Goal: Task Accomplishment & Management: Manage account settings

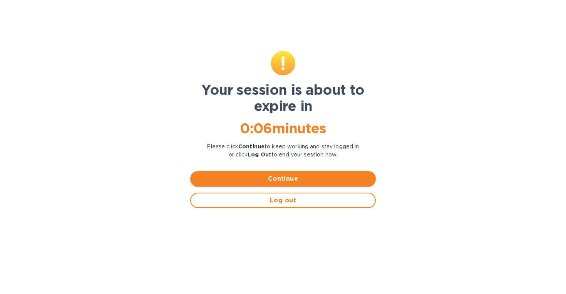
click at [298, 178] on span "Continue" at bounding box center [282, 178] width 173 height 9
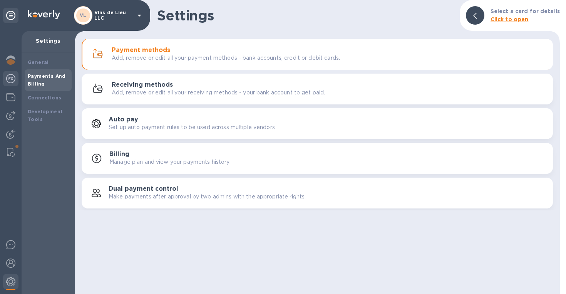
click at [12, 79] on img at bounding box center [10, 78] width 9 height 9
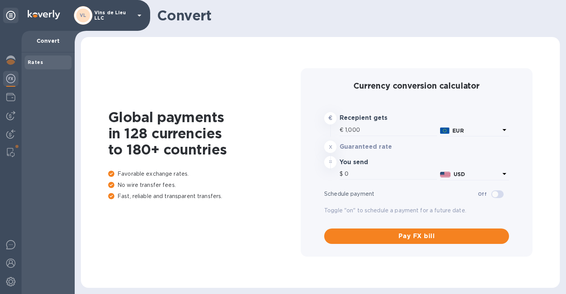
type input "1,189.77"
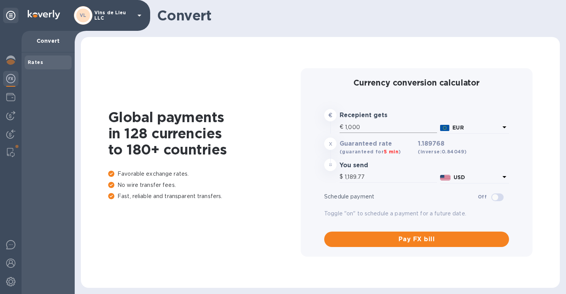
click at [362, 127] on input "1,000" at bounding box center [391, 127] width 92 height 12
type input "100"
type input "118.98"
type input "10"
type input "11.9"
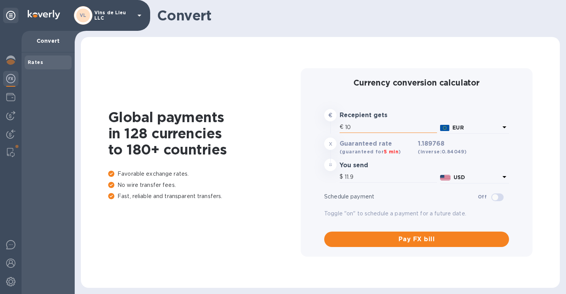
type input "1"
type input "1.19"
type input "6"
type input "7.14"
type input "67"
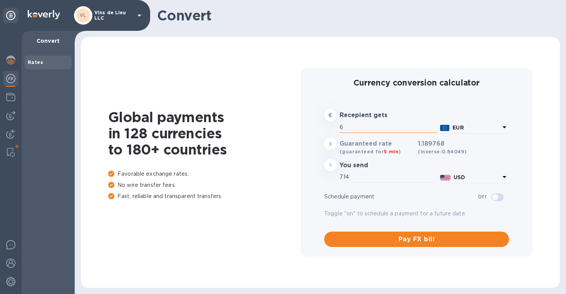
type input "79.71"
type input "676"
type input "804.28"
type input "6,762"
type input "8,045.21"
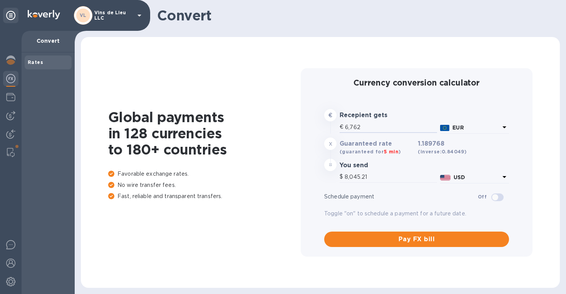
type input "6,762"
click at [10, 115] on img at bounding box center [10, 115] width 9 height 9
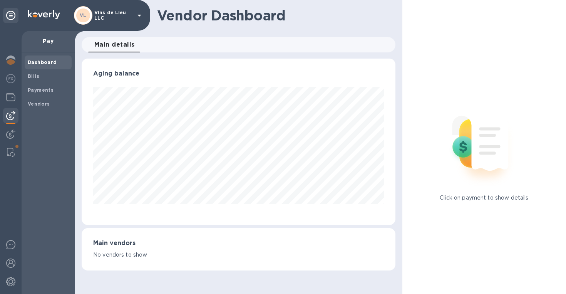
scroll to position [166, 314]
click at [42, 76] on span "Bills" at bounding box center [48, 76] width 41 height 8
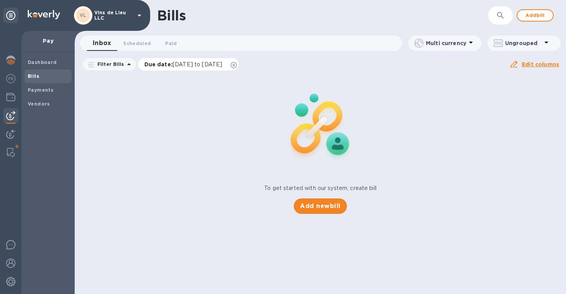
click at [237, 64] on icon at bounding box center [234, 65] width 6 height 6
click at [171, 45] on span "Paid 0" at bounding box center [171, 43] width 12 height 8
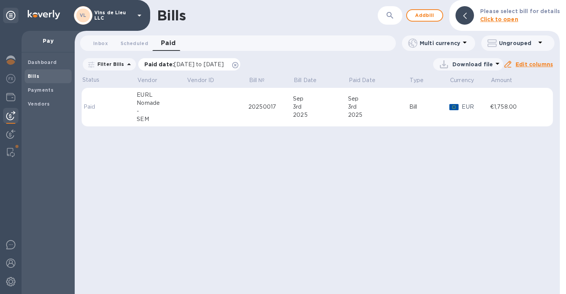
click at [238, 65] on icon at bounding box center [235, 65] width 6 height 6
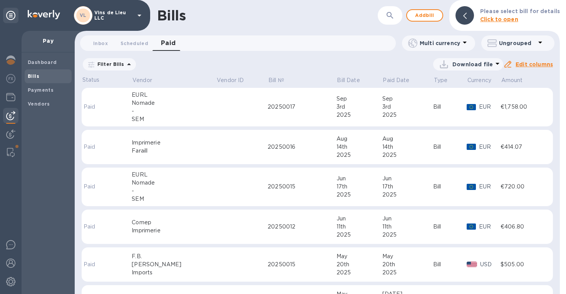
click at [125, 198] on td at bounding box center [119, 186] width 25 height 39
click at [216, 188] on td at bounding box center [242, 186] width 52 height 39
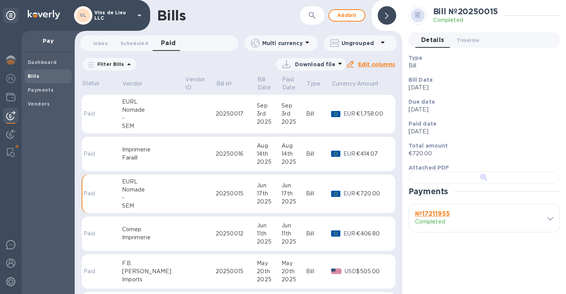
scroll to position [151, 0]
click at [547, 222] on span at bounding box center [550, 217] width 6 height 7
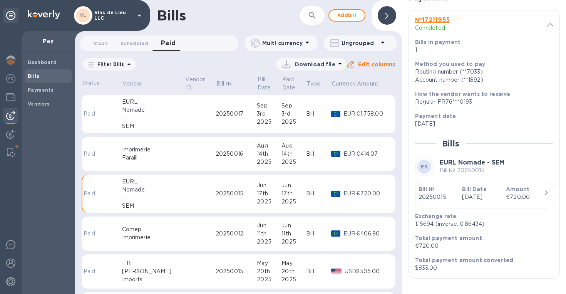
scroll to position [399, 0]
click at [185, 117] on td at bounding box center [200, 114] width 31 height 39
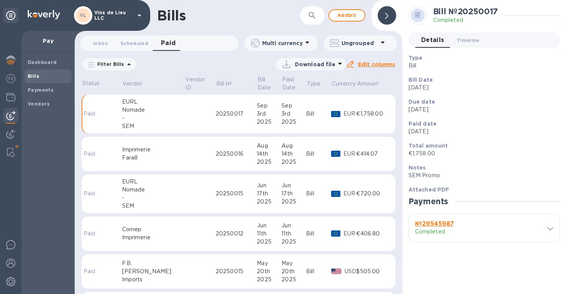
click at [0, 0] on div at bounding box center [0, 0] width 0 height 0
click at [547, 244] on span at bounding box center [550, 239] width 6 height 7
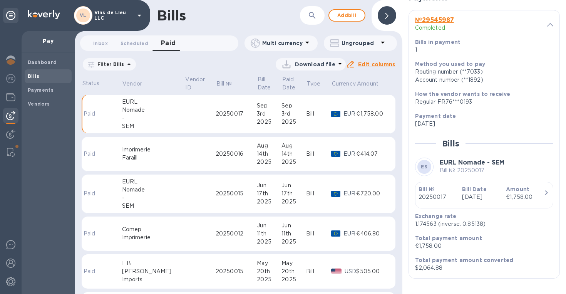
scroll to position [413, 0]
